Goal: Transaction & Acquisition: Purchase product/service

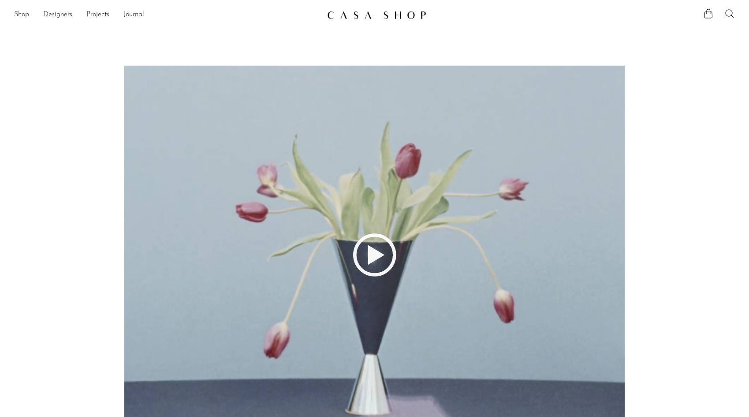
click at [26, 13] on link "Shop" at bounding box center [21, 14] width 15 height 11
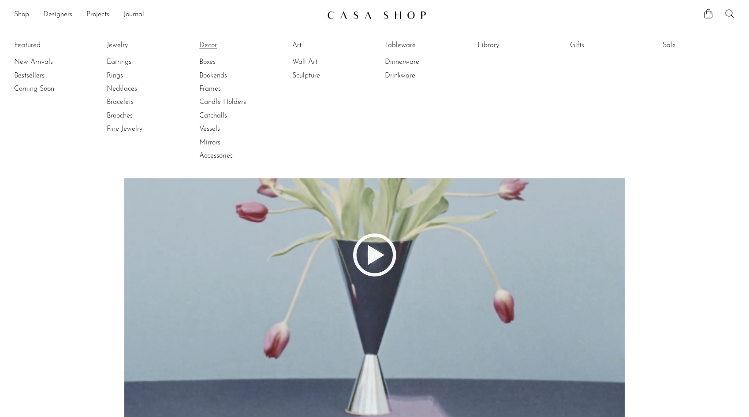
click at [210, 45] on link "Decor" at bounding box center [232, 46] width 66 height 10
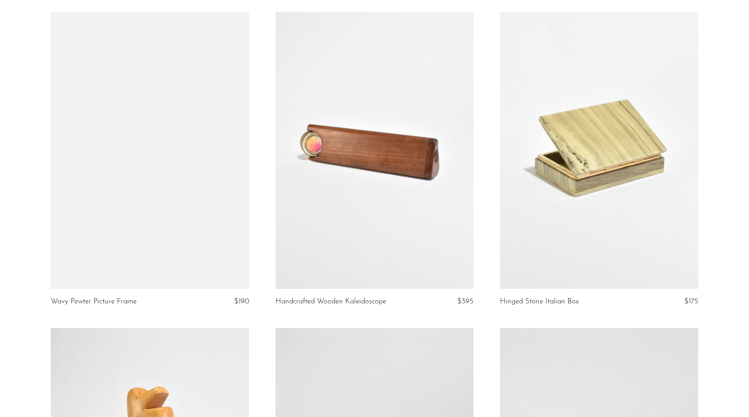
scroll to position [751, 0]
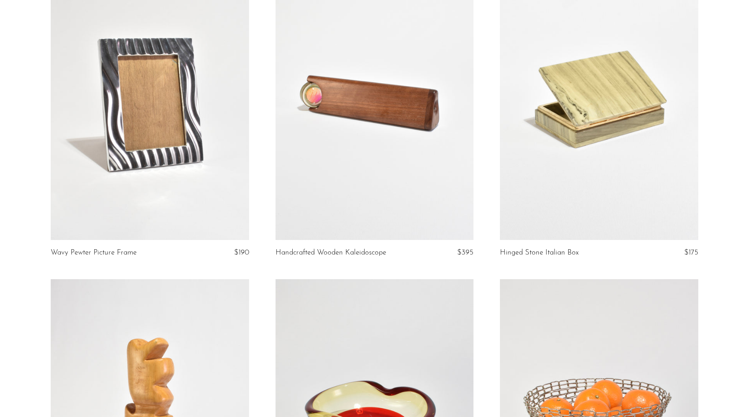
click at [617, 108] on link at bounding box center [599, 101] width 198 height 277
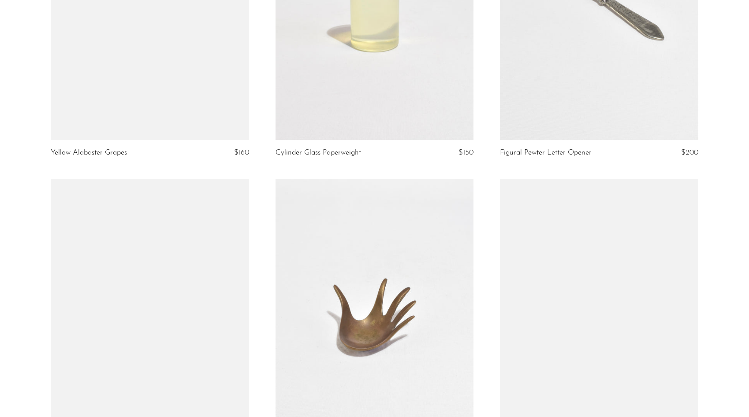
scroll to position [3587, 0]
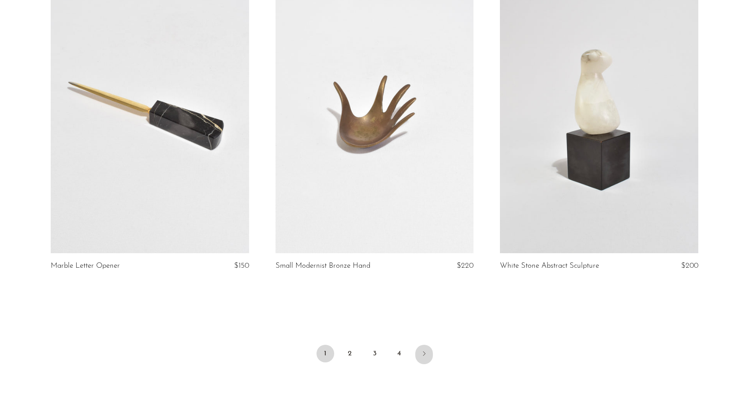
click at [422, 353] on icon "Next" at bounding box center [424, 353] width 7 height 7
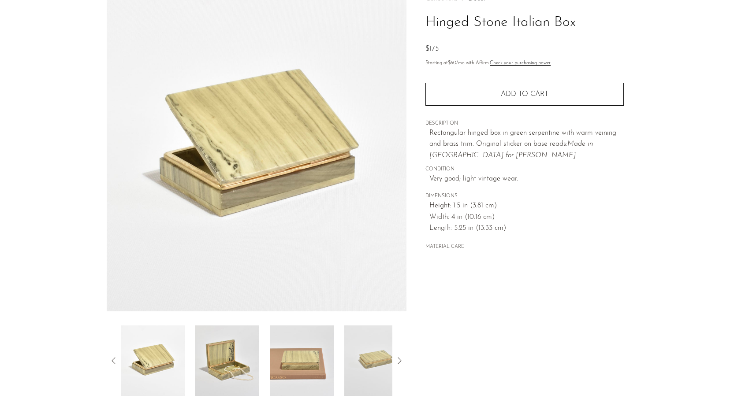
scroll to position [114, 0]
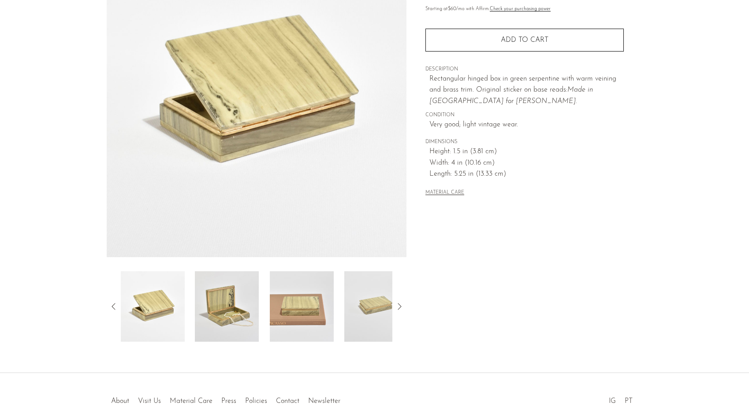
click at [228, 320] on img at bounding box center [227, 307] width 64 height 71
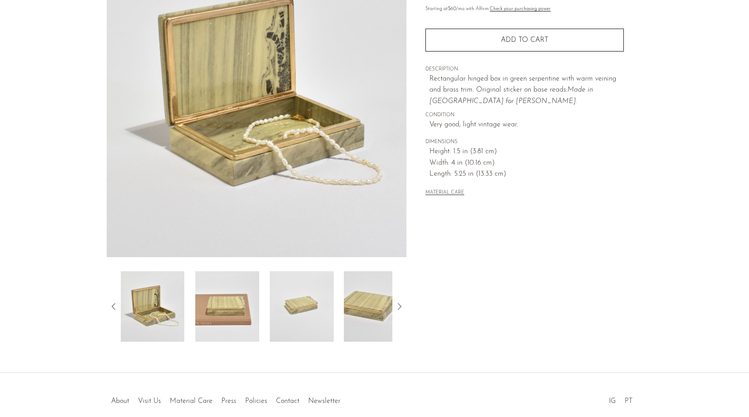
click at [231, 310] on img at bounding box center [227, 307] width 64 height 71
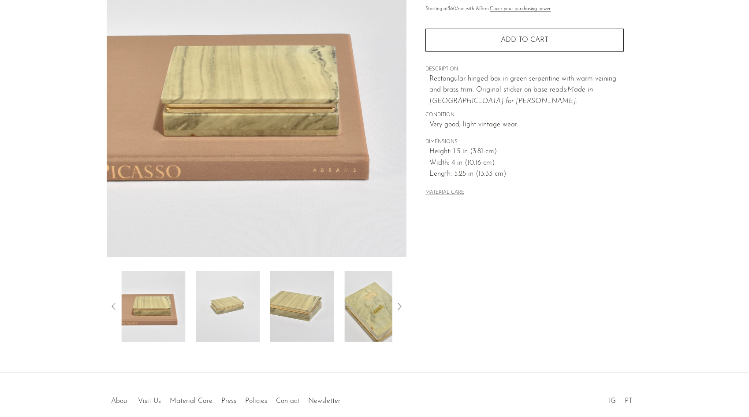
click at [264, 307] on div at bounding box center [257, 307] width 272 height 71
click at [346, 305] on img at bounding box center [376, 307] width 64 height 71
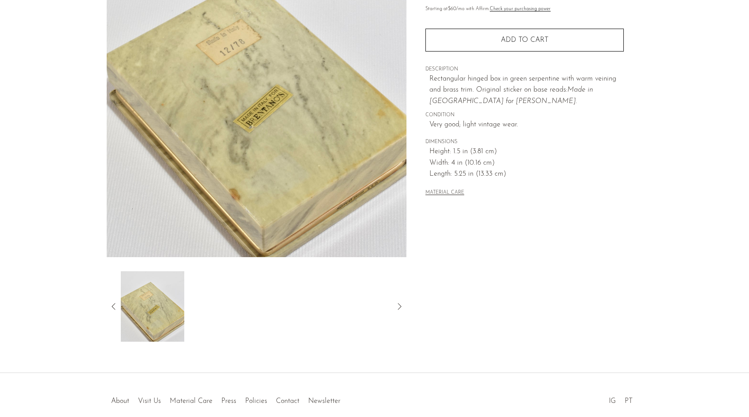
click at [112, 302] on icon at bounding box center [113, 307] width 11 height 11
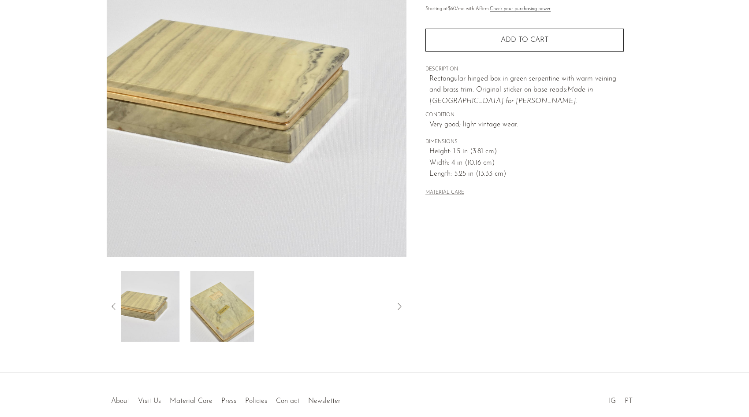
click at [112, 302] on icon at bounding box center [113, 307] width 11 height 11
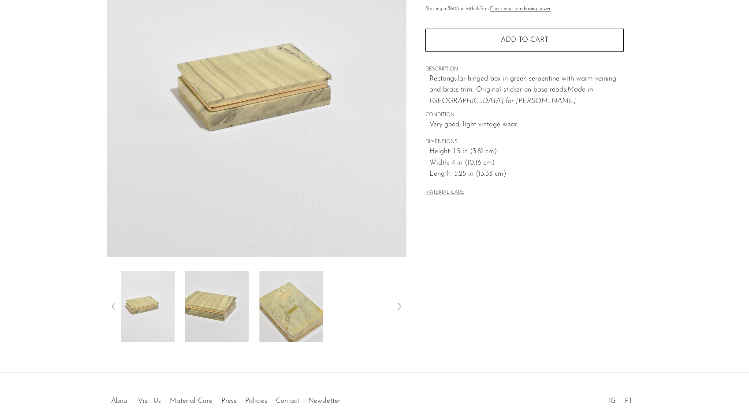
click at [112, 302] on icon at bounding box center [113, 307] width 11 height 11
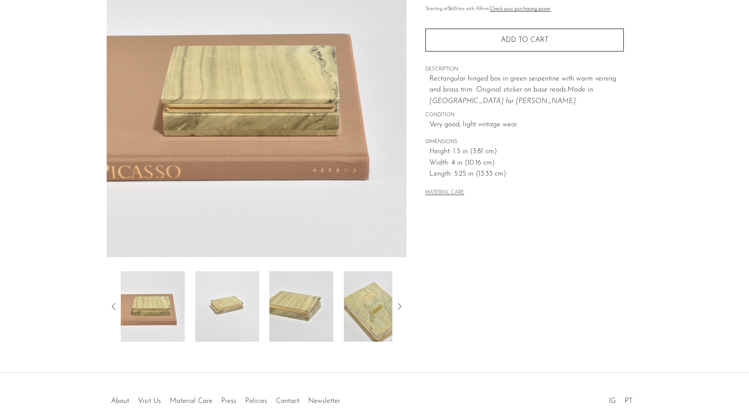
click at [112, 302] on icon at bounding box center [113, 307] width 11 height 11
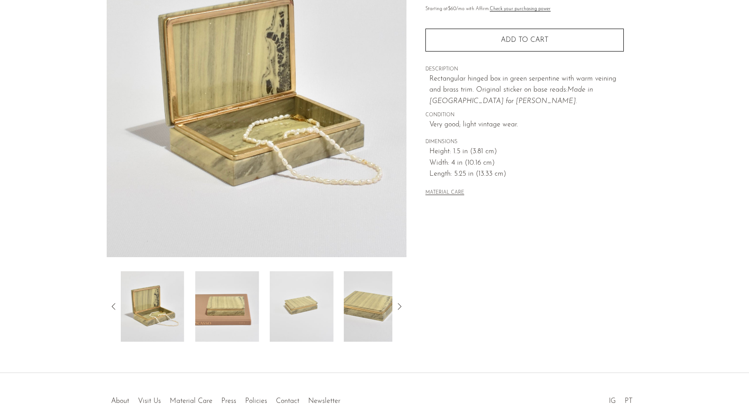
click at [523, 301] on div "Collections Decor Hinged Stone Italian Box $175 Starting at $60 /mo with Affirm…" at bounding box center [524, 134] width 236 height 415
click at [226, 307] on img at bounding box center [227, 307] width 64 height 71
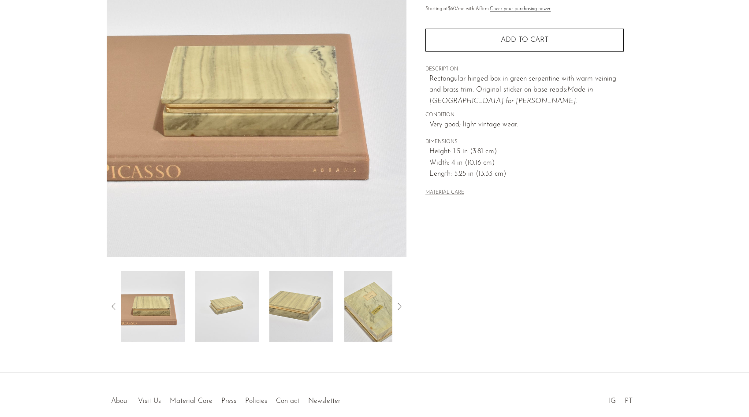
click at [225, 311] on img at bounding box center [227, 307] width 64 height 71
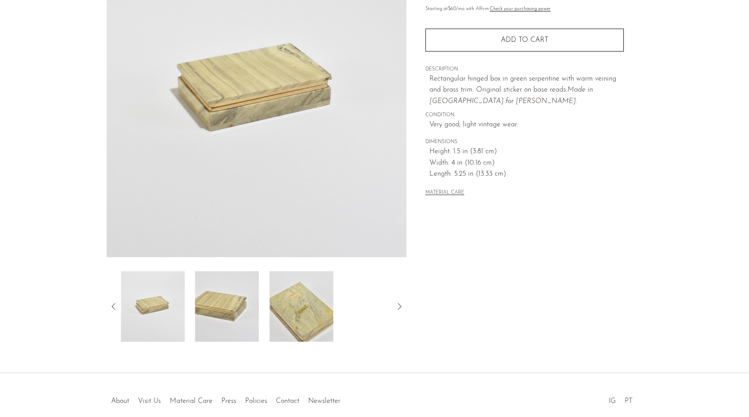
click at [114, 307] on icon at bounding box center [113, 307] width 11 height 11
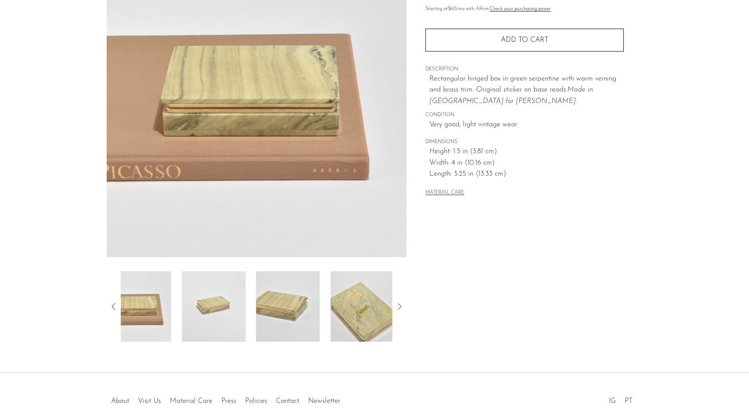
click at [114, 307] on icon at bounding box center [113, 307] width 11 height 11
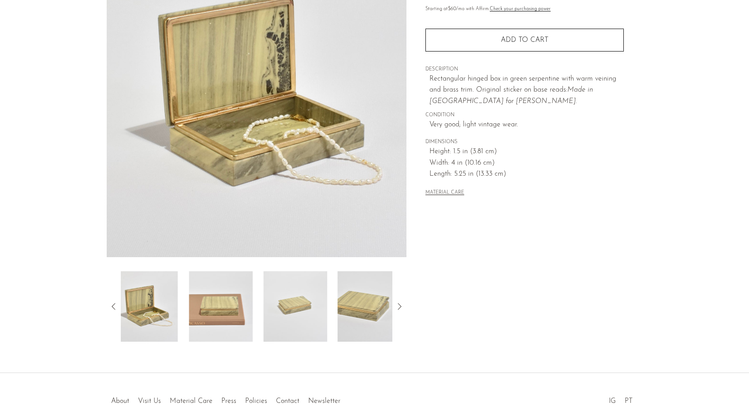
click at [114, 307] on icon at bounding box center [113, 307] width 11 height 11
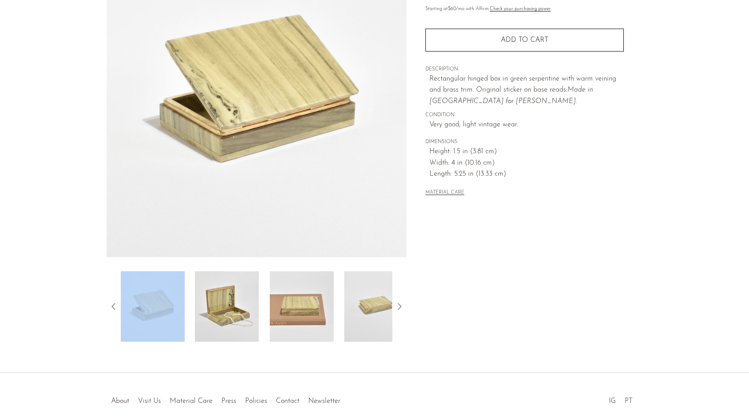
click at [223, 324] on img at bounding box center [227, 307] width 64 height 71
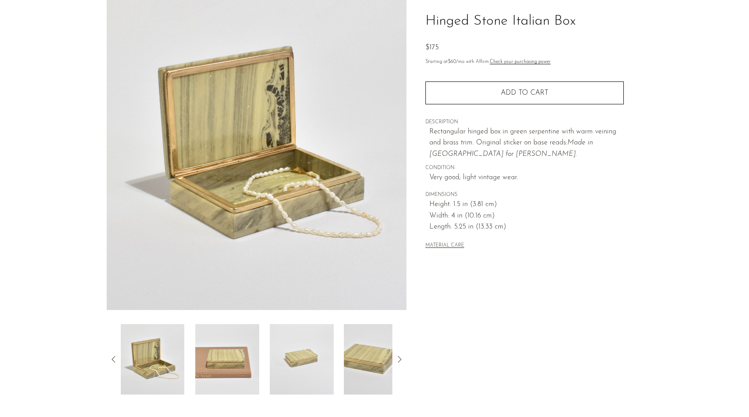
scroll to position [59, 0]
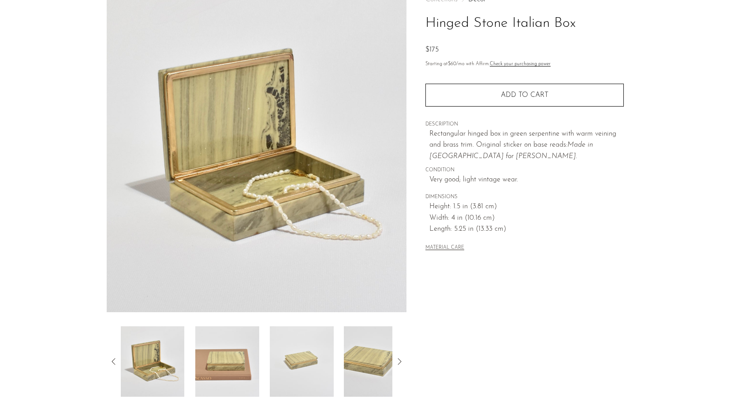
click at [265, 160] on img at bounding box center [257, 147] width 300 height 331
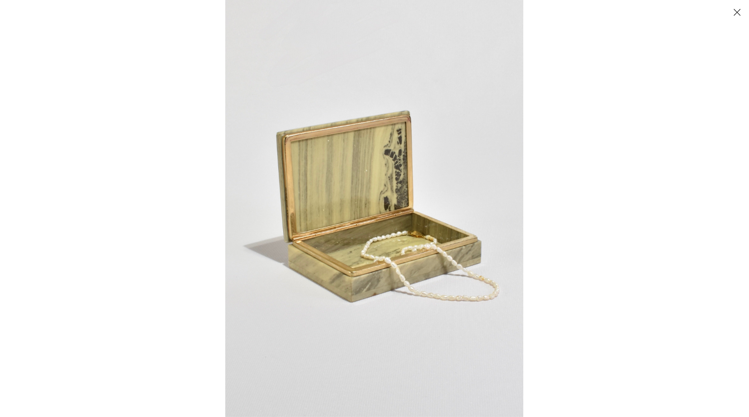
click at [335, 192] on img at bounding box center [374, 208] width 298 height 417
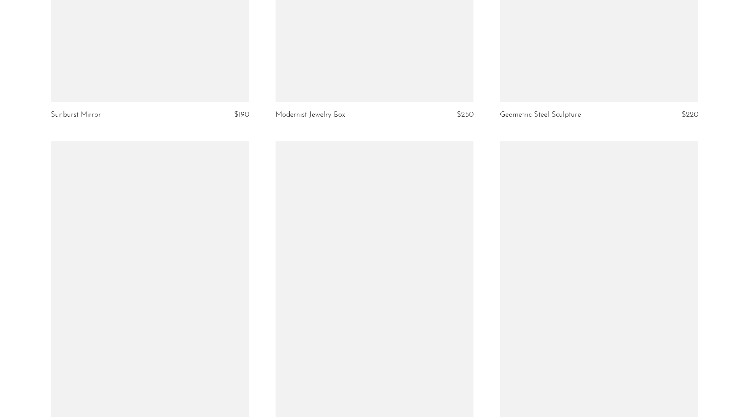
scroll to position [1743, 0]
